Goal: Navigation & Orientation: Find specific page/section

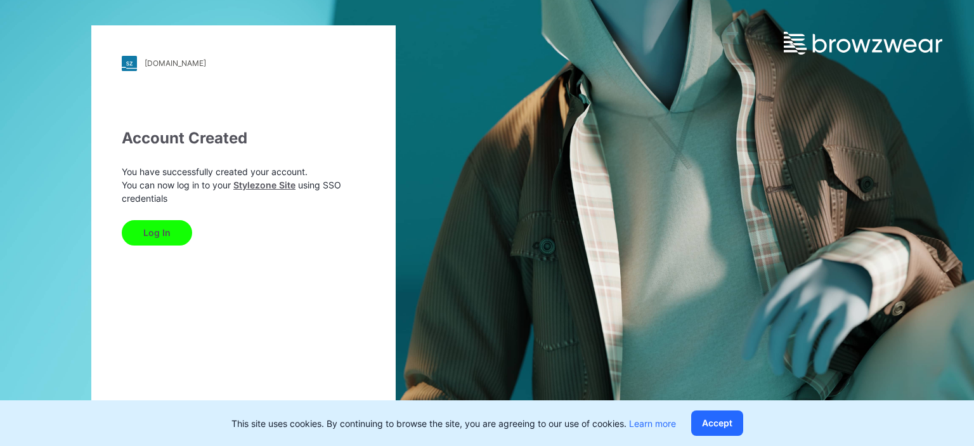
click at [141, 230] on button "Log In" at bounding box center [157, 232] width 70 height 25
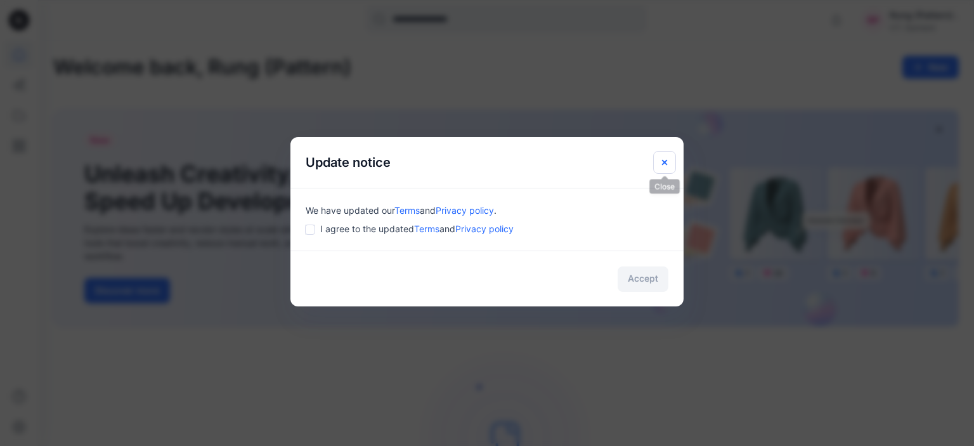
drag, startPoint x: 666, startPoint y: 163, endPoint x: 675, endPoint y: 160, distance: 9.2
click at [666, 164] on icon "Close" at bounding box center [664, 162] width 10 height 10
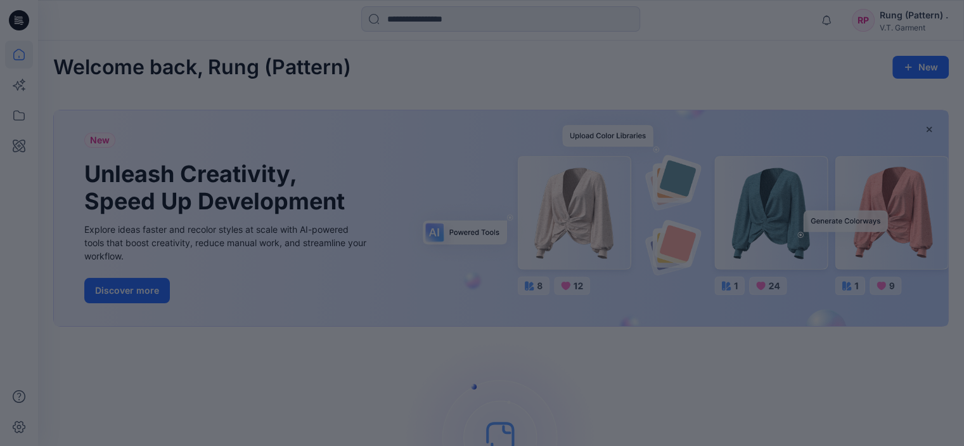
click at [486, 92] on div at bounding box center [482, 223] width 964 height 446
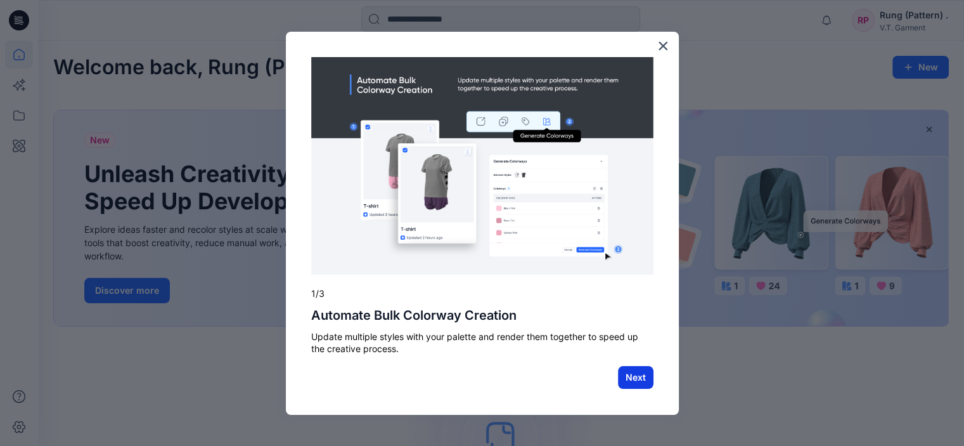
click at [631, 375] on button "Next" at bounding box center [636, 377] width 36 height 23
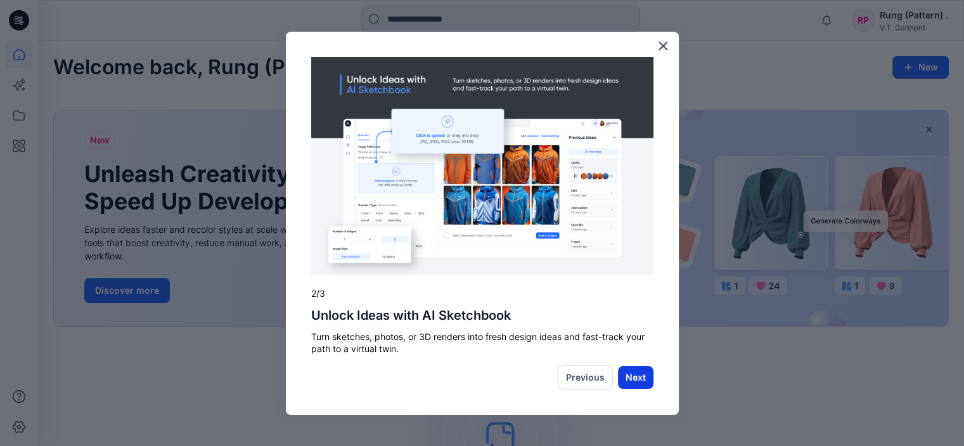
click at [631, 387] on button "Next" at bounding box center [636, 377] width 36 height 23
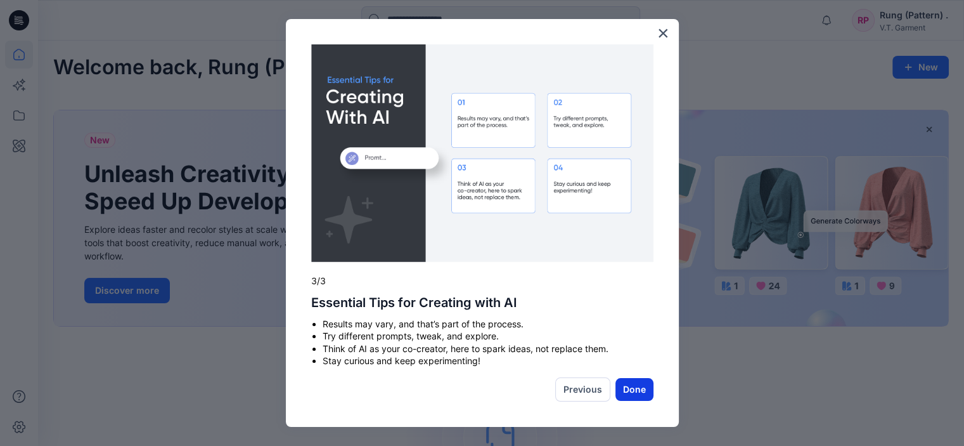
click at [632, 384] on button "Done" at bounding box center [635, 389] width 38 height 23
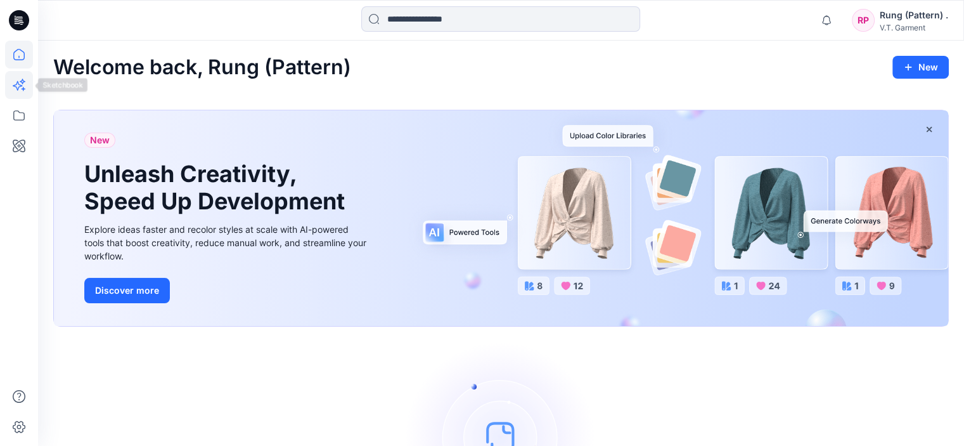
click at [8, 82] on icon at bounding box center [19, 85] width 28 height 28
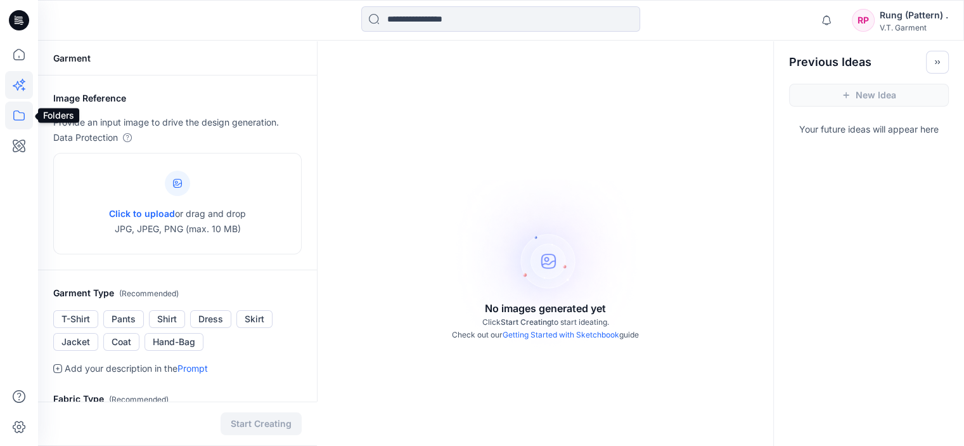
click at [16, 117] on icon at bounding box center [19, 115] width 28 height 28
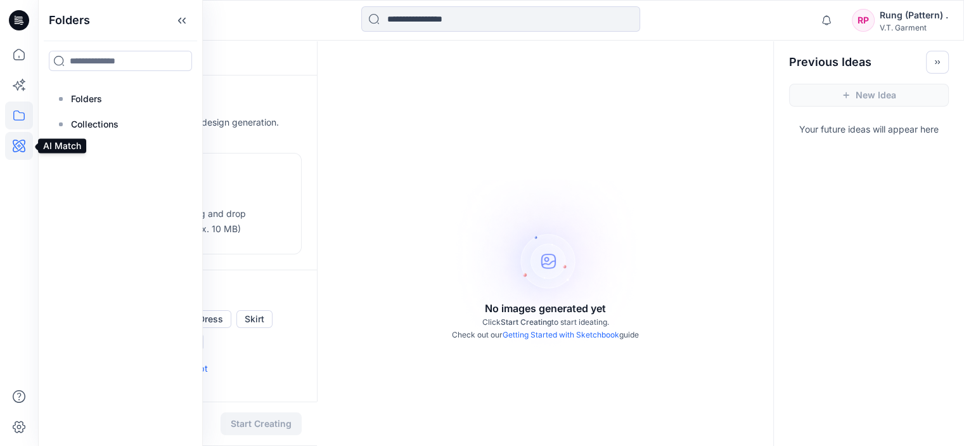
click at [22, 144] on icon at bounding box center [19, 145] width 13 height 13
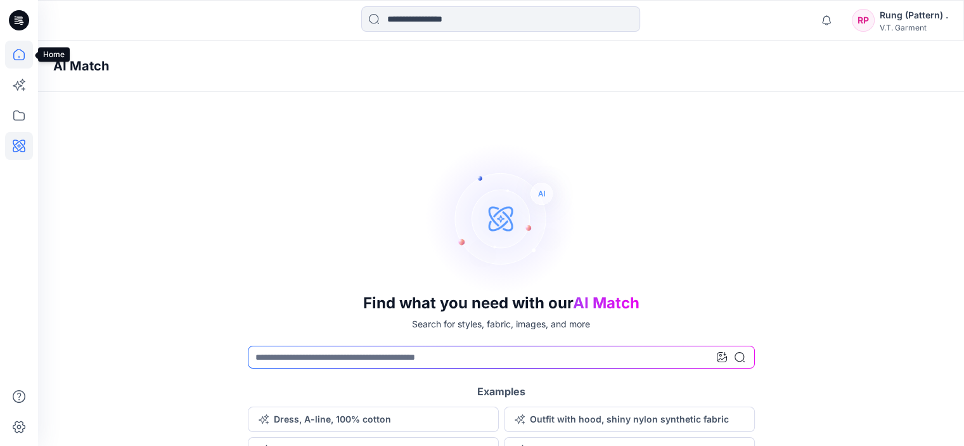
click at [17, 59] on icon at bounding box center [19, 55] width 28 height 28
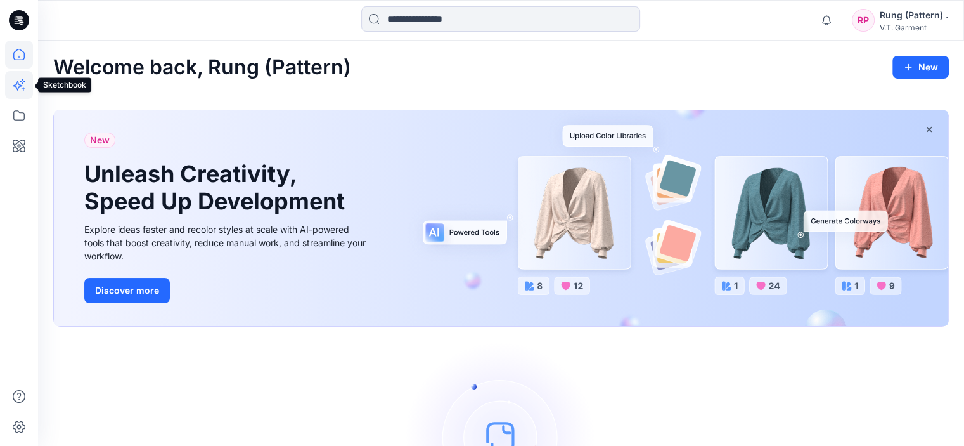
click at [18, 92] on icon at bounding box center [19, 85] width 28 height 28
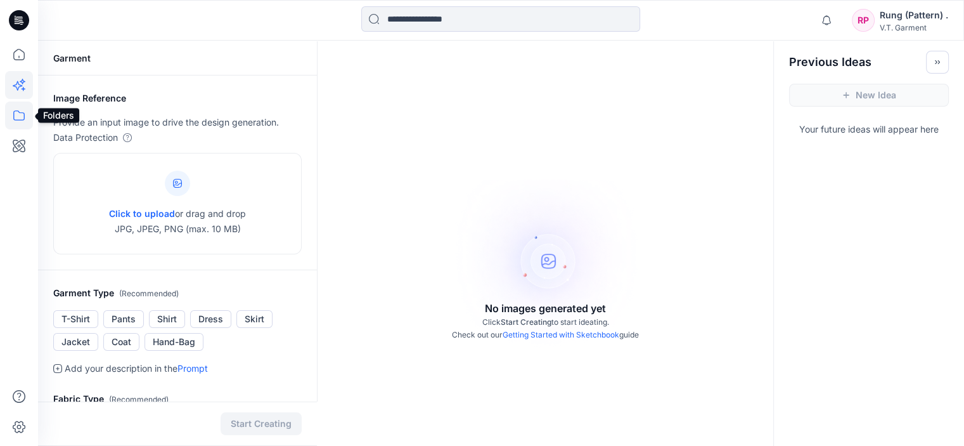
click at [16, 125] on icon at bounding box center [19, 115] width 28 height 28
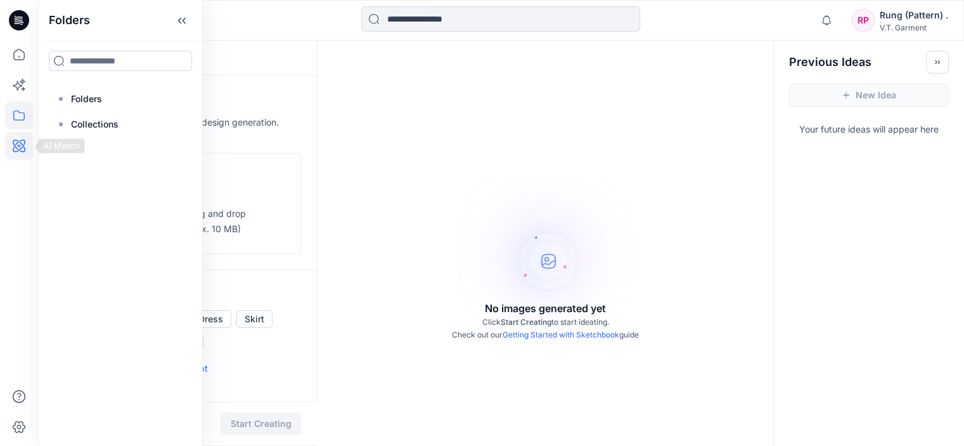
click at [21, 155] on icon at bounding box center [19, 146] width 28 height 28
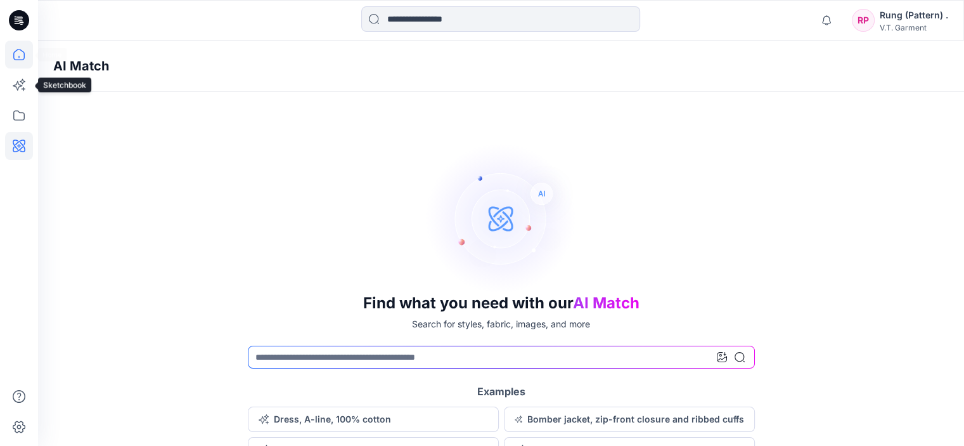
click at [20, 58] on icon at bounding box center [19, 55] width 28 height 28
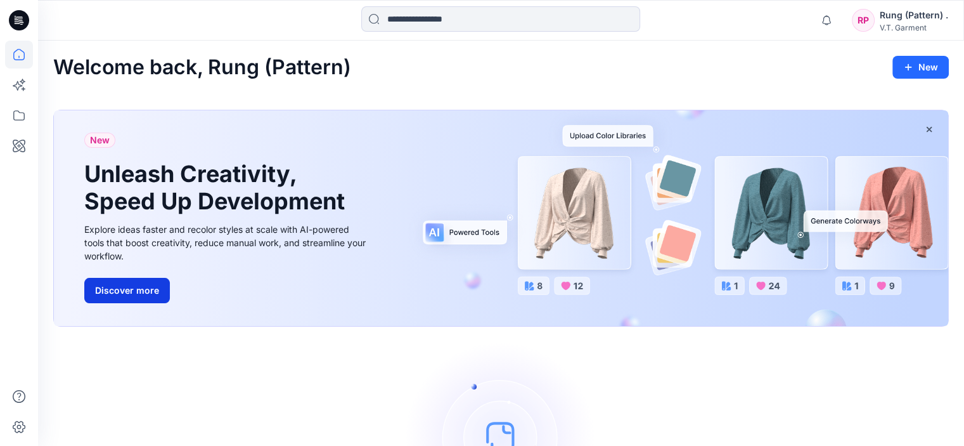
click at [145, 290] on button "Discover more" at bounding box center [127, 290] width 86 height 25
drag, startPoint x: 946, startPoint y: 4, endPoint x: 730, endPoint y: 87, distance: 231.8
click at [730, 87] on div "Welcome back, Rung (Pattern) New New Unleash Creativity, Speed Up Development E…" at bounding box center [501, 313] width 926 height 545
drag, startPoint x: 903, startPoint y: 0, endPoint x: 696, endPoint y: 73, distance: 220.4
click at [682, 77] on div "Welcome back, Rung (Pattern) New" at bounding box center [501, 67] width 896 height 23
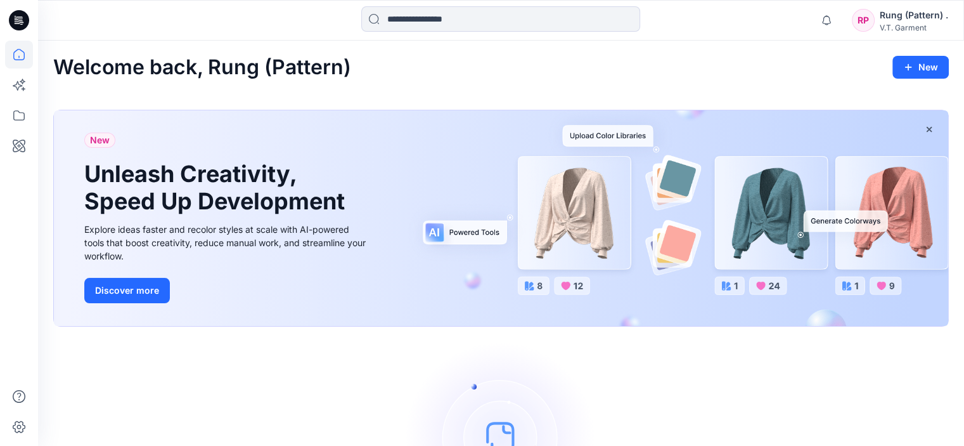
drag, startPoint x: 907, startPoint y: 0, endPoint x: 718, endPoint y: 4, distance: 188.3
click at [687, 15] on div at bounding box center [500, 20] width 463 height 28
drag, startPoint x: 718, startPoint y: 4, endPoint x: 672, endPoint y: 27, distance: 51.9
click at [672, 27] on div at bounding box center [500, 20] width 463 height 28
